Goal: Find specific page/section: Find specific page/section

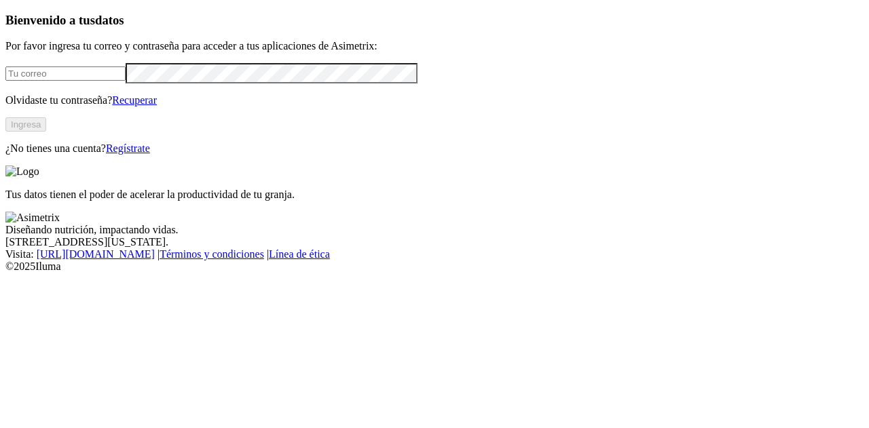
type input "[EMAIL_ADDRESS][DOMAIN_NAME]"
click at [46, 132] on button "Ingresa" at bounding box center [25, 124] width 41 height 14
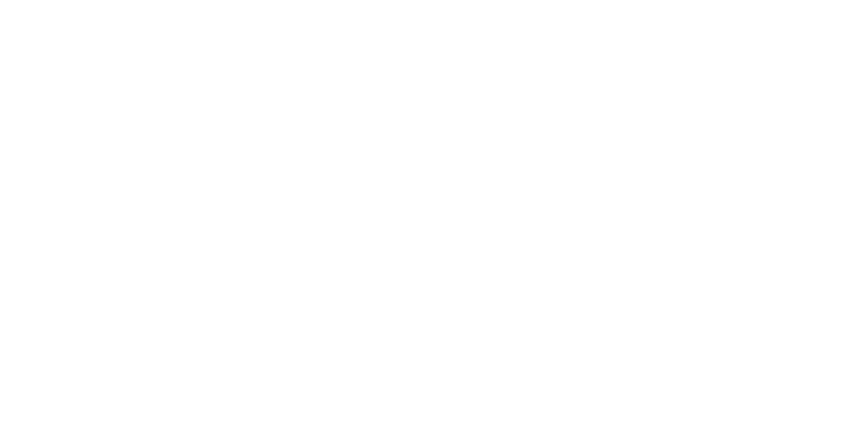
drag, startPoint x: 202, startPoint y: 240, endPoint x: 449, endPoint y: 311, distance: 257.3
drag, startPoint x: 349, startPoint y: 181, endPoint x: 668, endPoint y: 275, distance: 332.4
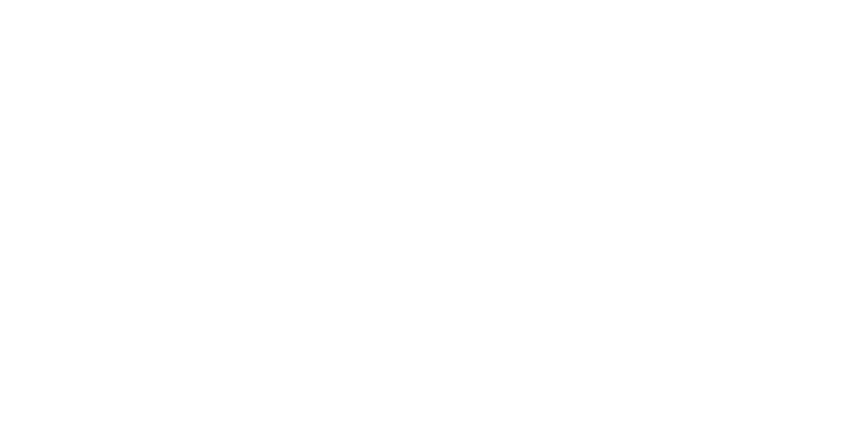
drag, startPoint x: 265, startPoint y: 193, endPoint x: 544, endPoint y: 320, distance: 306.7
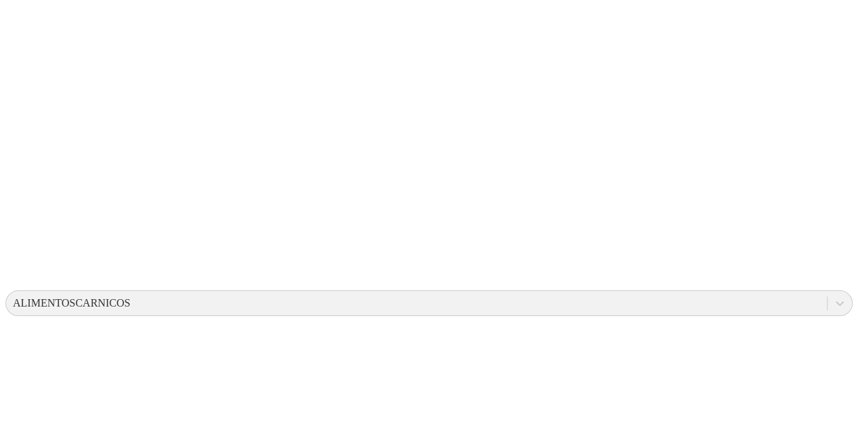
scroll to position [268, 0]
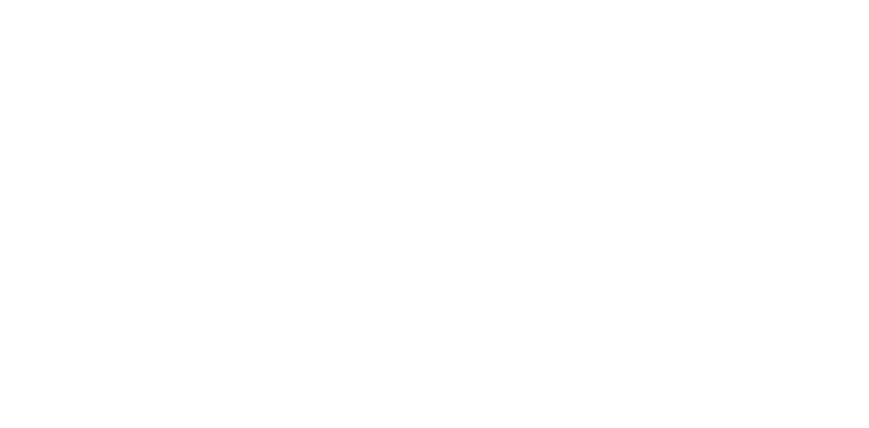
scroll to position [0, 0]
